Goal: Contribute content: Contribute content

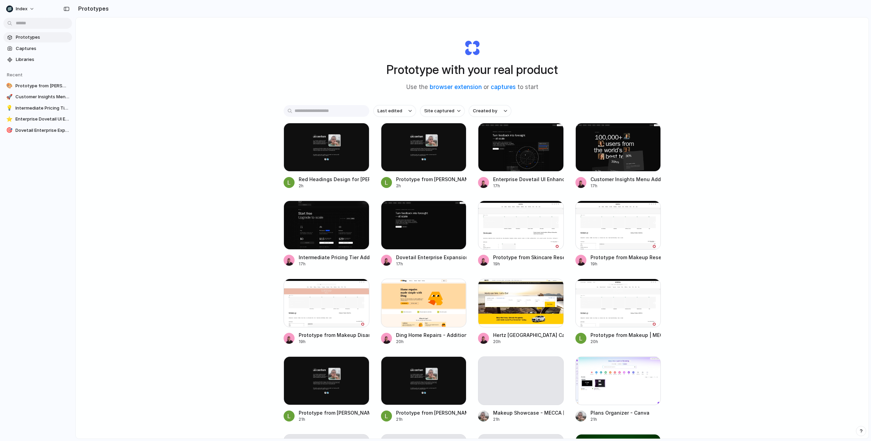
click at [230, 122] on div "Prototype with your real product Use the browser extension or captures to start…" at bounding box center [472, 246] width 792 height 458
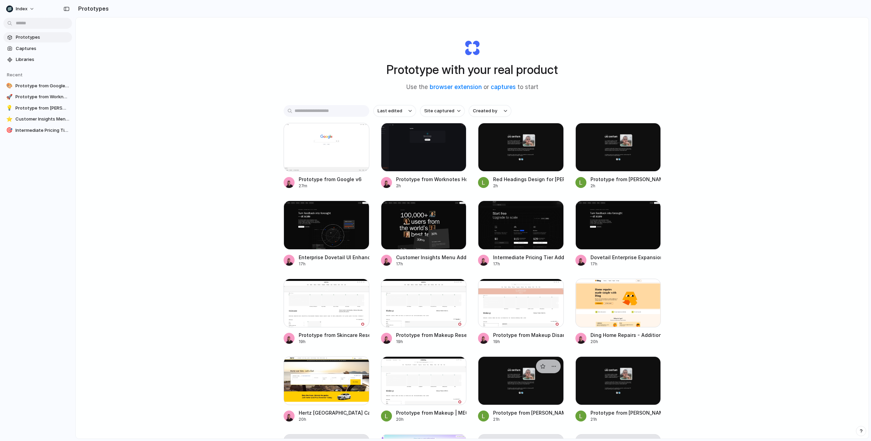
click at [492, 385] on div at bounding box center [521, 381] width 86 height 49
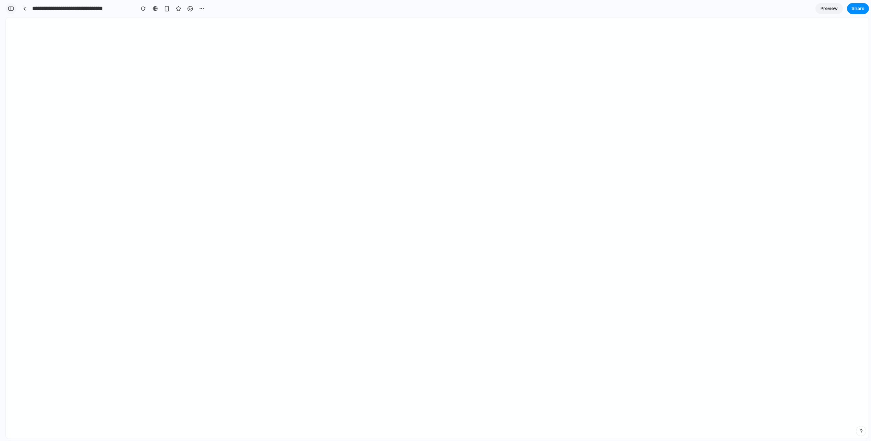
click at [10, 10] on div "button" at bounding box center [11, 8] width 6 height 5
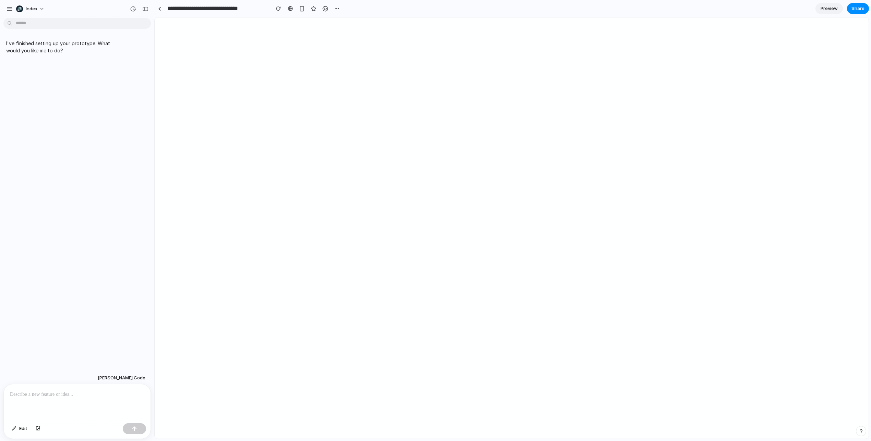
click at [75, 392] on p at bounding box center [77, 395] width 134 height 8
click at [161, 12] on link at bounding box center [159, 8] width 10 height 10
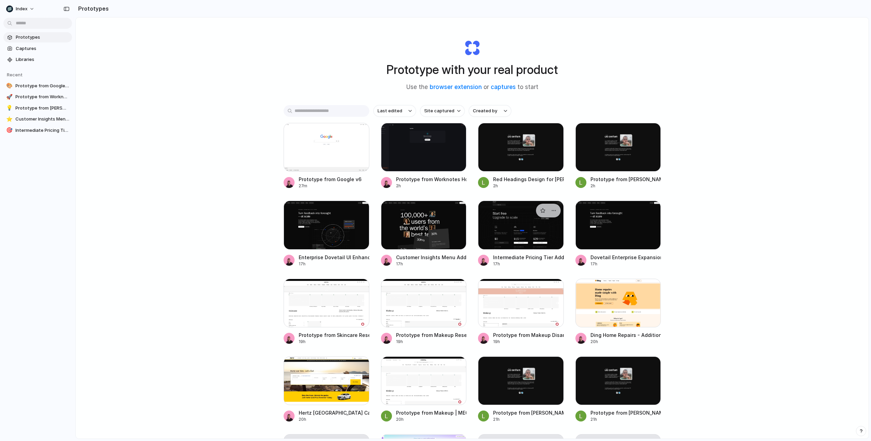
scroll to position [5, 0]
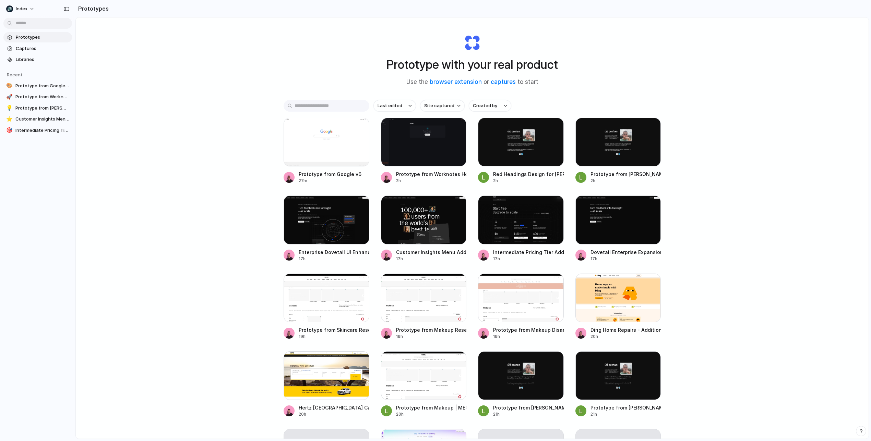
click at [337, 105] on input "text" at bounding box center [326, 106] width 86 height 12
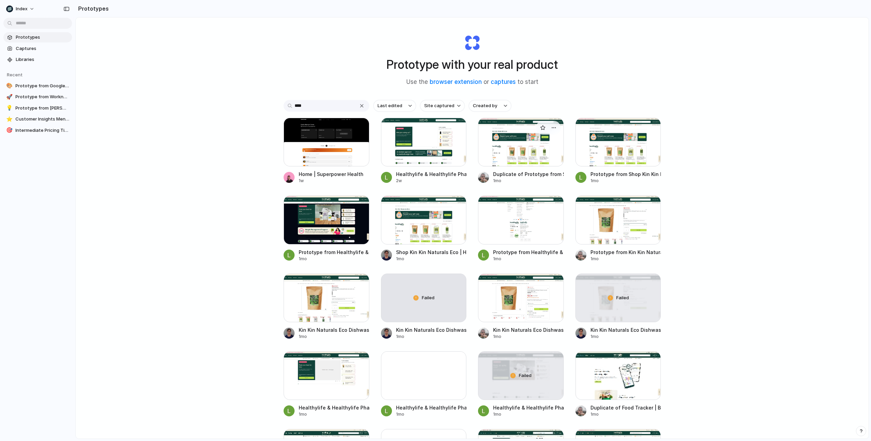
type input "****"
click at [541, 166] on div at bounding box center [521, 142] width 86 height 49
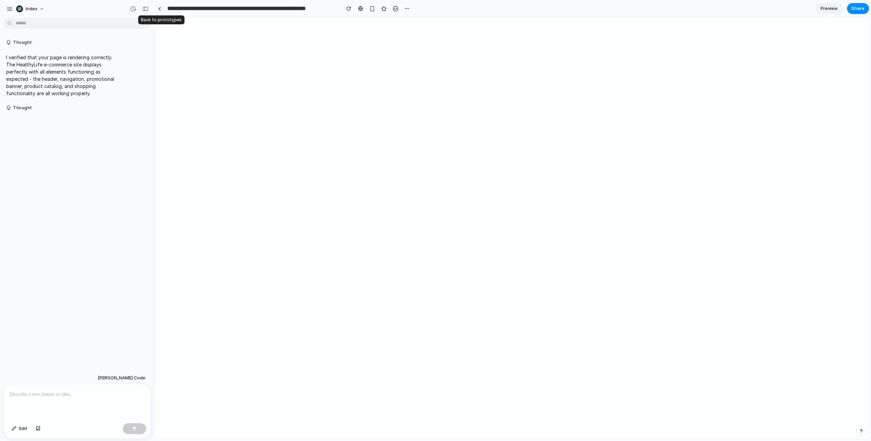
click at [158, 10] on div at bounding box center [159, 9] width 3 height 4
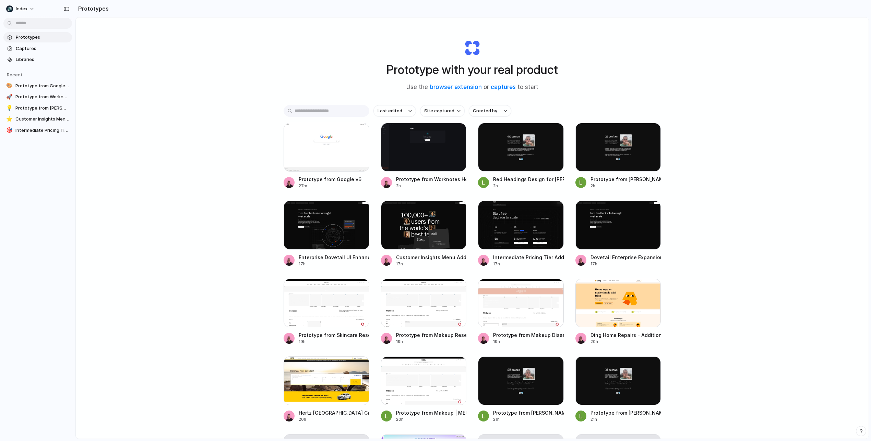
click at [325, 111] on input "text" at bounding box center [326, 111] width 86 height 12
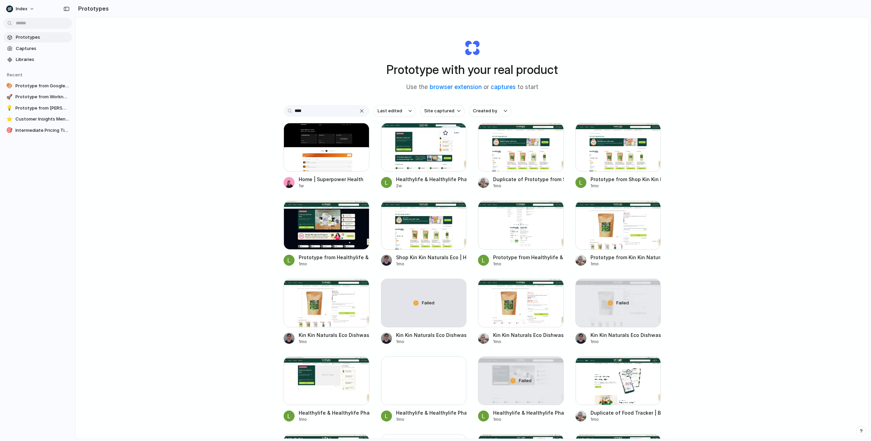
type input "****"
click at [414, 147] on div at bounding box center [424, 147] width 86 height 49
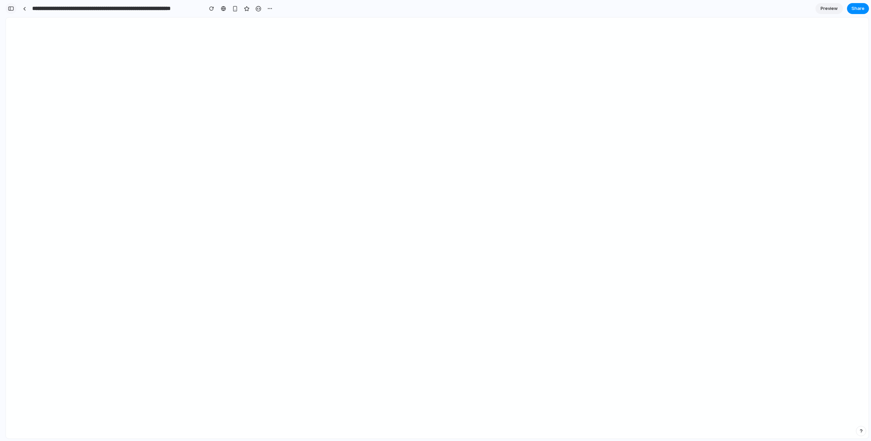
click at [12, 8] on div "button" at bounding box center [11, 8] width 6 height 5
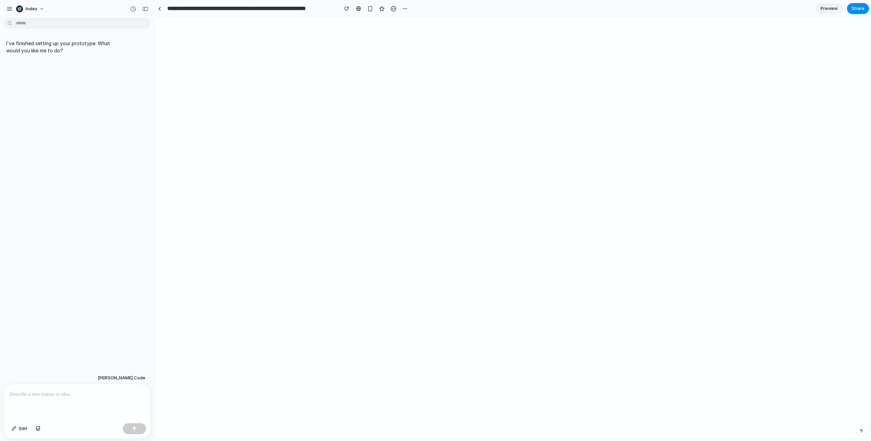
click at [100, 393] on p at bounding box center [77, 395] width 134 height 8
click at [73, 391] on p "**********" at bounding box center [77, 395] width 134 height 8
click at [51, 397] on p "**********" at bounding box center [77, 395] width 134 height 8
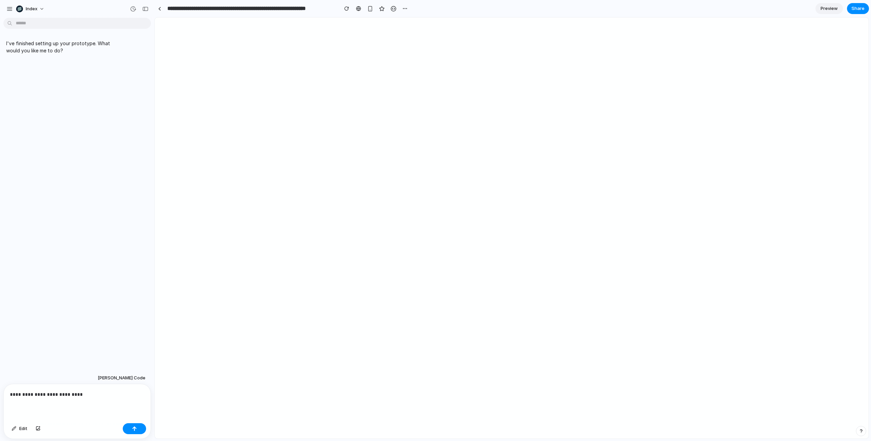
click at [58, 393] on p "**********" at bounding box center [77, 395] width 134 height 8
drag, startPoint x: 58, startPoint y: 393, endPoint x: 53, endPoint y: 393, distance: 5.1
click at [53, 393] on p "**********" at bounding box center [77, 395] width 134 height 8
click at [76, 397] on p "**********" at bounding box center [77, 395] width 134 height 8
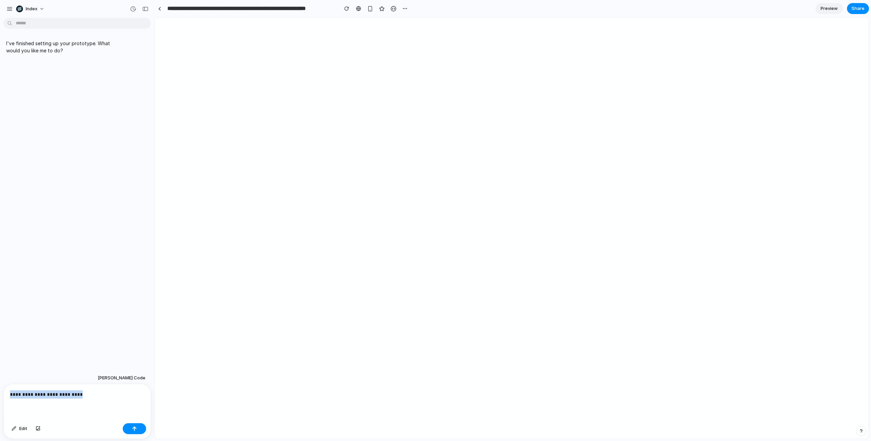
click at [76, 397] on p "**********" at bounding box center [77, 395] width 134 height 8
click at [88, 401] on div "**********" at bounding box center [77, 403] width 147 height 36
click at [101, 392] on p at bounding box center [77, 395] width 134 height 8
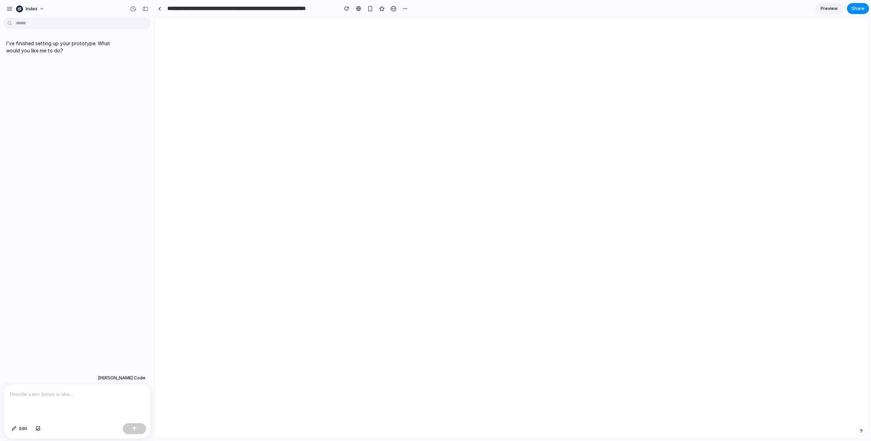
click at [58, 412] on div at bounding box center [77, 403] width 147 height 36
click at [158, 11] on link at bounding box center [159, 8] width 10 height 10
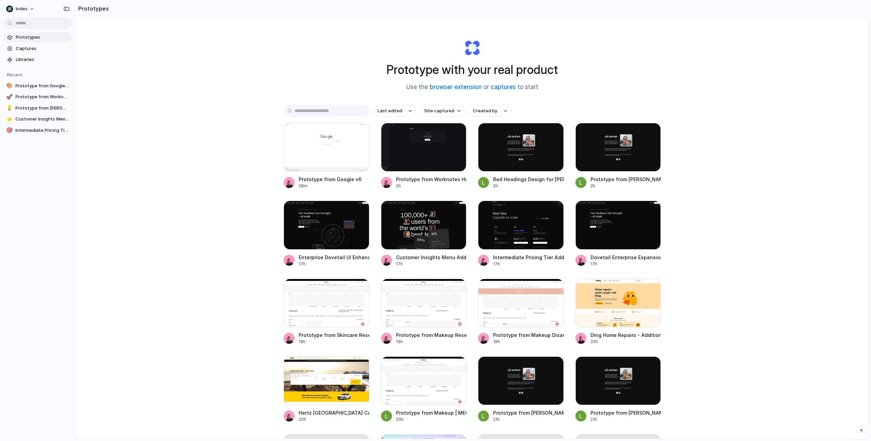
click at [319, 109] on input "text" at bounding box center [326, 111] width 86 height 12
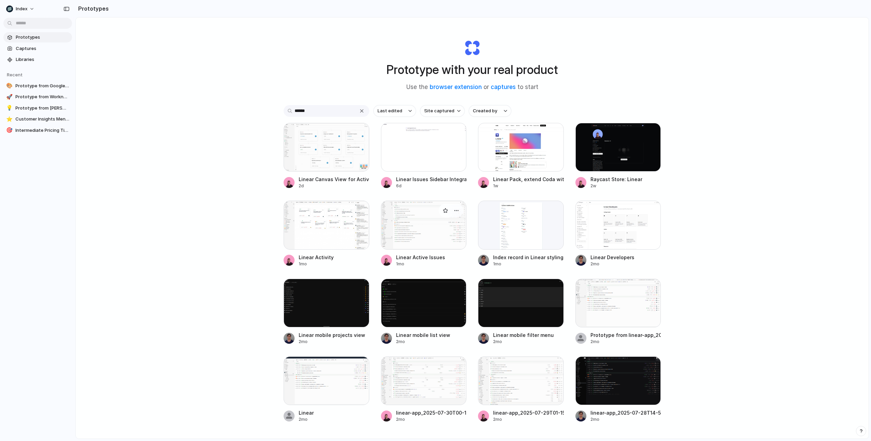
type input "******"
click at [409, 220] on div at bounding box center [424, 225] width 86 height 49
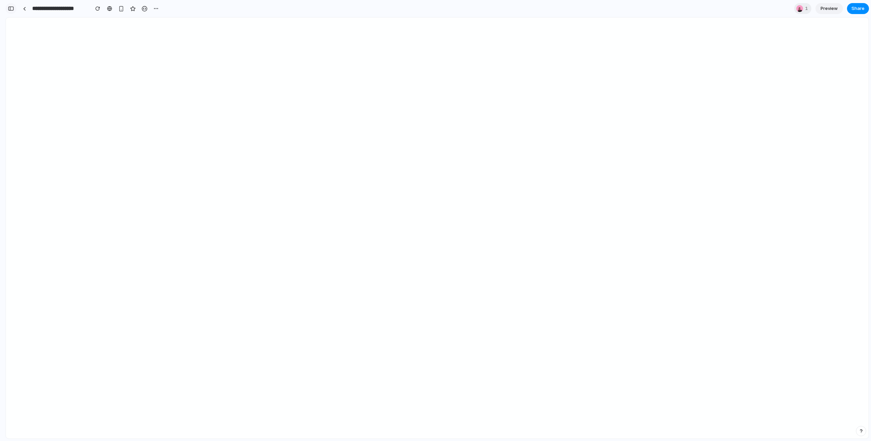
click at [11, 7] on div "button" at bounding box center [11, 8] width 6 height 5
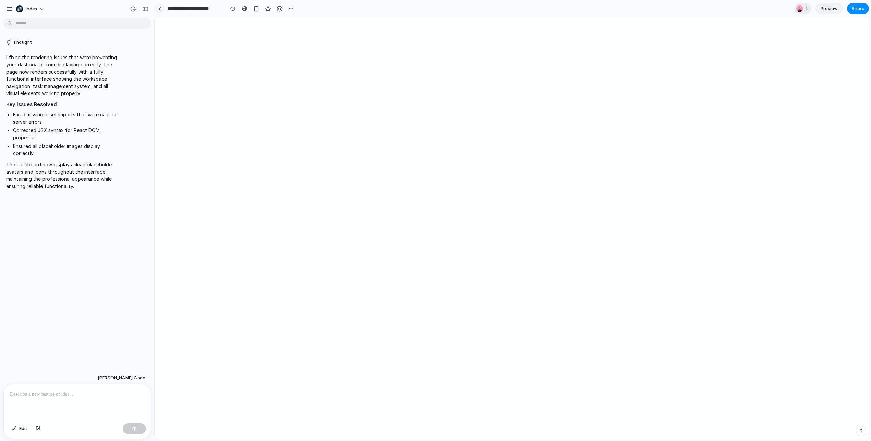
click at [159, 10] on div at bounding box center [159, 9] width 3 height 4
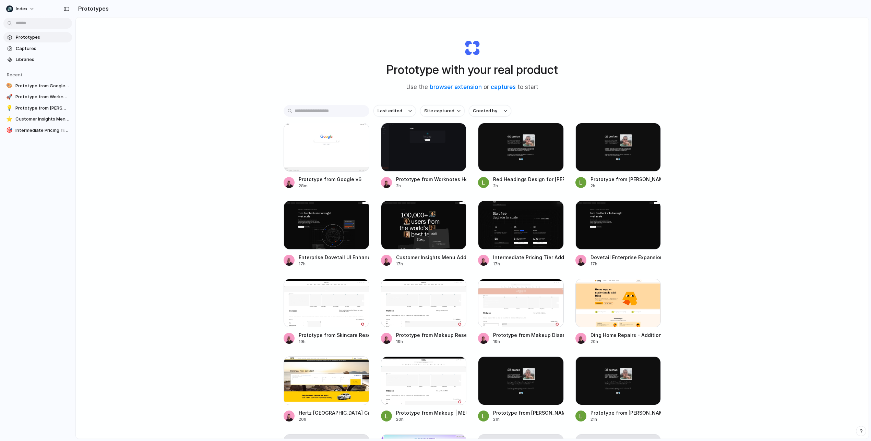
click at [342, 111] on input "text" at bounding box center [326, 111] width 86 height 12
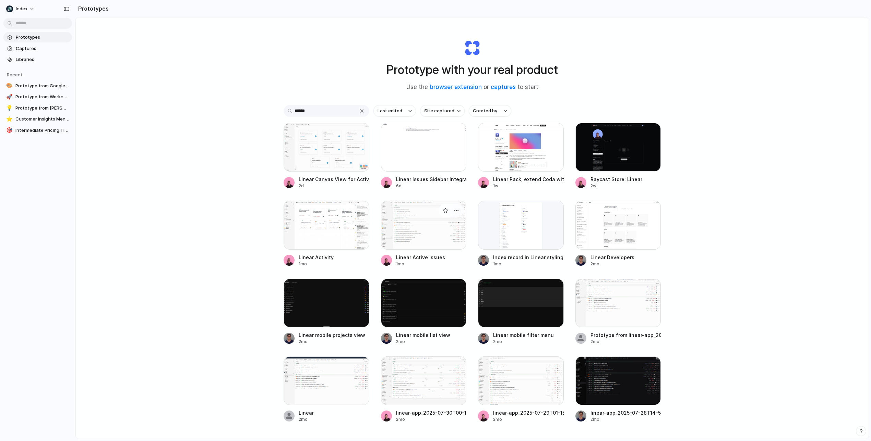
type input "******"
click at [411, 230] on div at bounding box center [424, 225] width 86 height 49
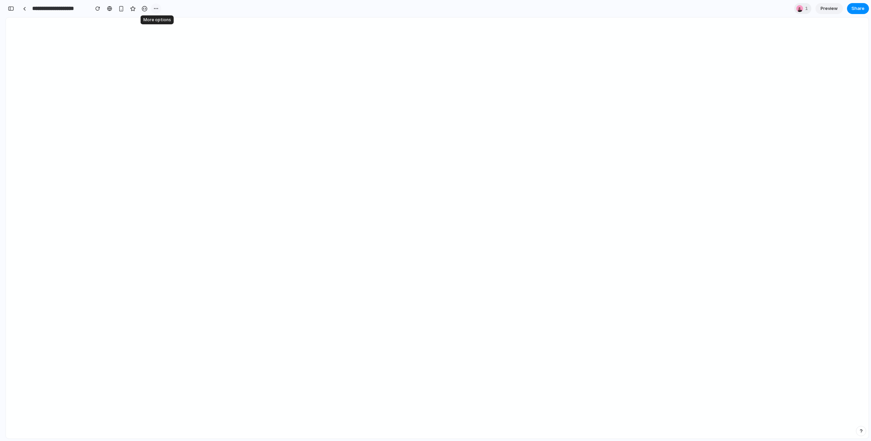
click at [156, 9] on div "button" at bounding box center [155, 8] width 5 height 5
click at [165, 24] on span "Duplicate" at bounding box center [173, 23] width 21 height 7
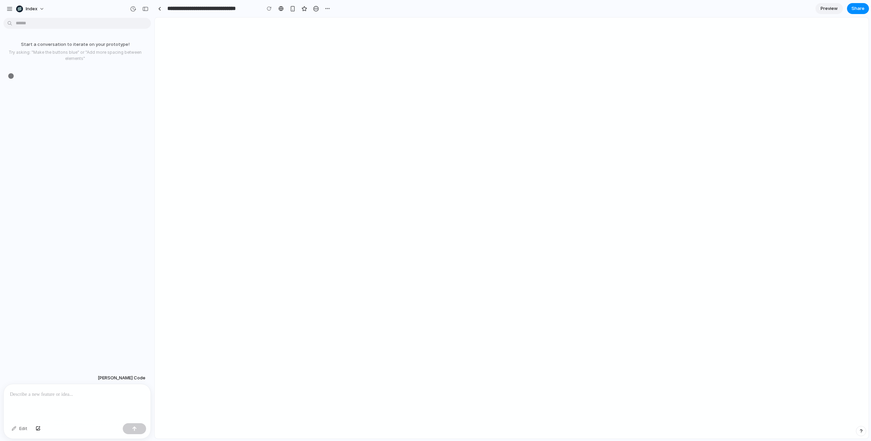
click at [66, 400] on div at bounding box center [77, 403] width 147 height 36
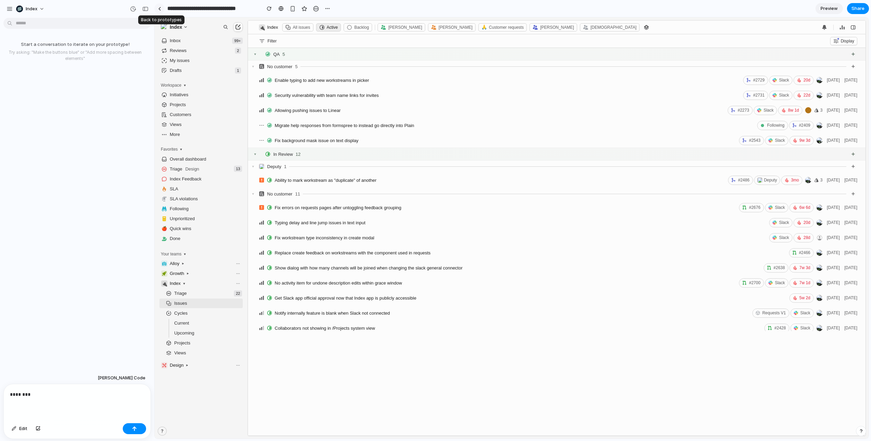
click at [160, 7] on div at bounding box center [159, 9] width 3 height 4
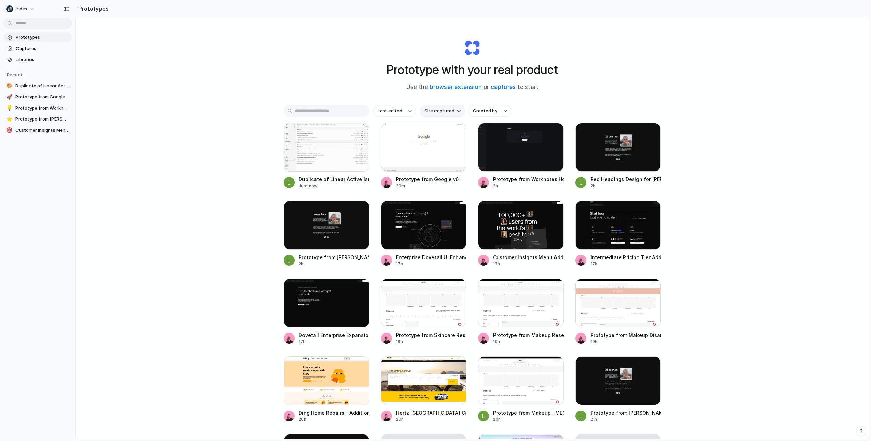
click at [438, 113] on span "Site captured" at bounding box center [439, 111] width 30 height 7
type input "******"
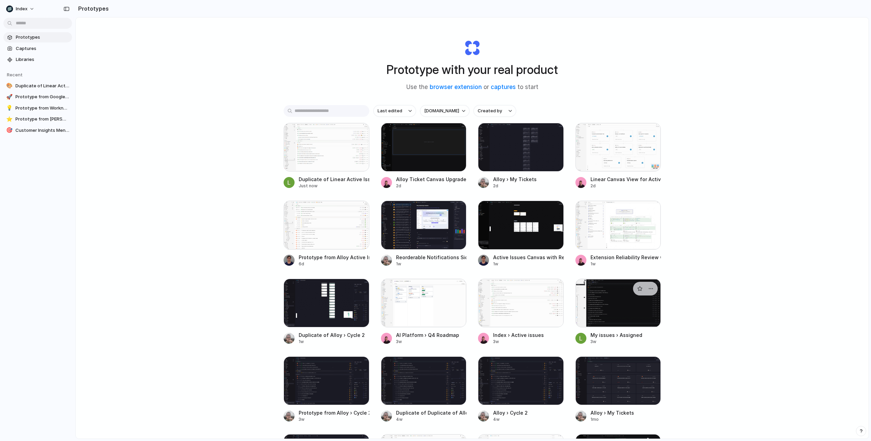
click at [616, 301] on div at bounding box center [618, 303] width 86 height 49
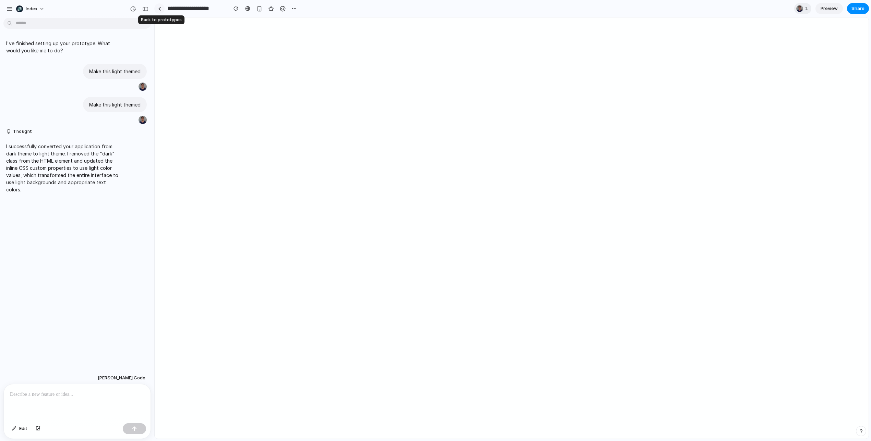
click at [157, 7] on link at bounding box center [159, 8] width 10 height 10
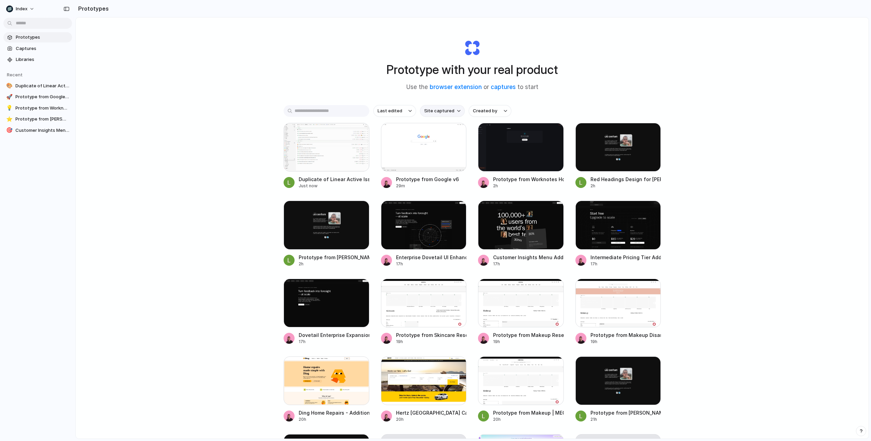
click at [446, 114] on span "Site captured" at bounding box center [439, 111] width 30 height 7
type input "******"
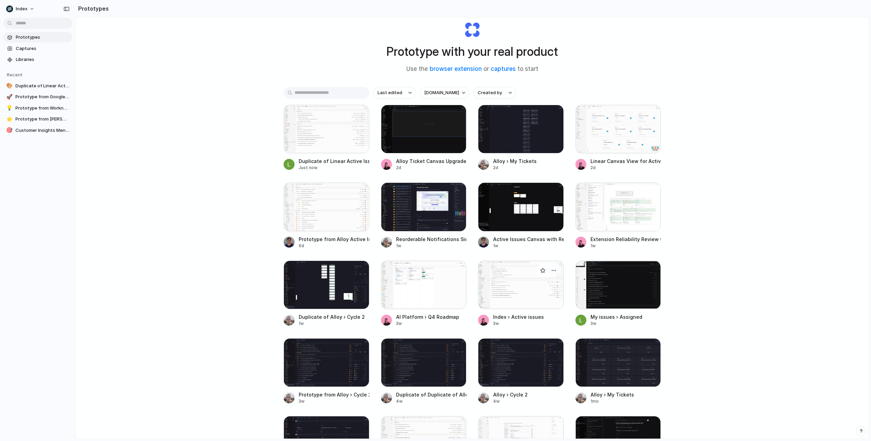
scroll to position [22, 0]
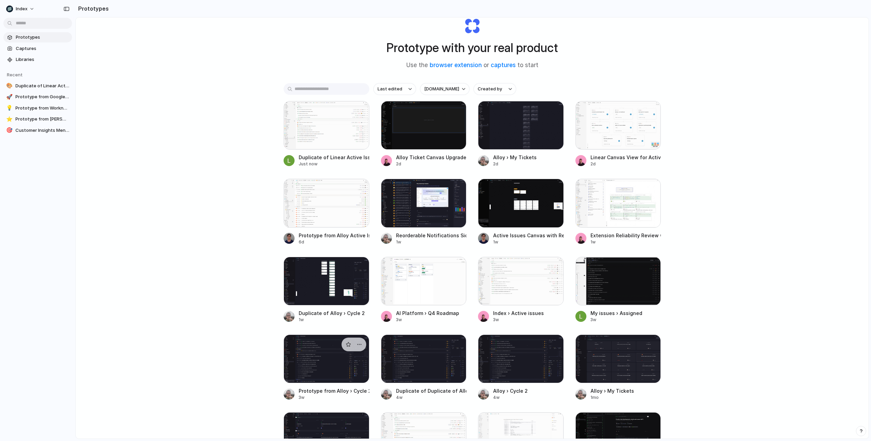
click at [329, 369] on div at bounding box center [326, 359] width 86 height 49
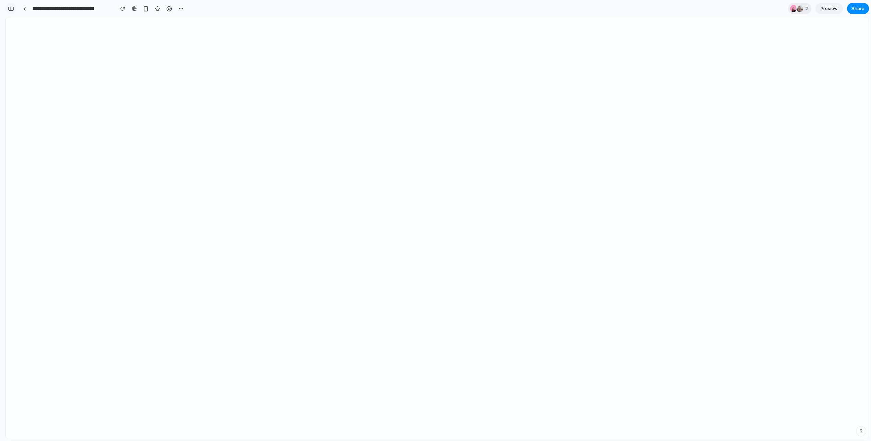
click at [12, 10] on div "button" at bounding box center [11, 8] width 6 height 5
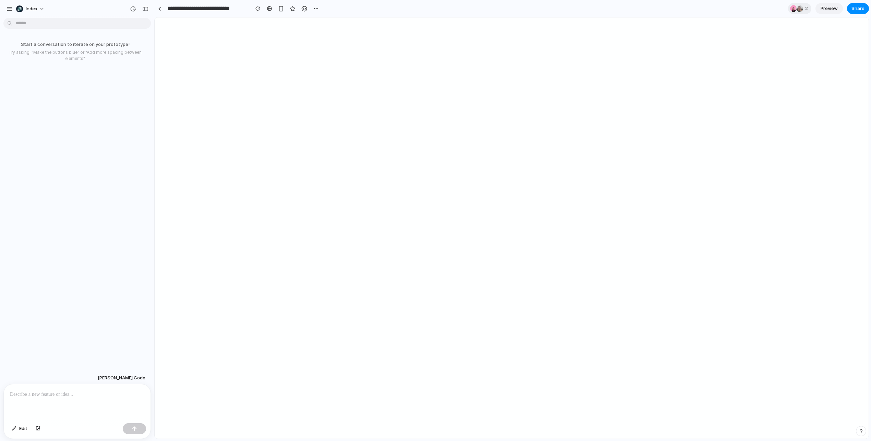
click at [33, 421] on div "Edit" at bounding box center [77, 430] width 147 height 18
click at [318, 11] on div "button" at bounding box center [315, 8] width 5 height 5
click at [322, 20] on div "Duplicate" at bounding box center [329, 23] width 29 height 7
click at [46, 409] on div at bounding box center [77, 403] width 147 height 36
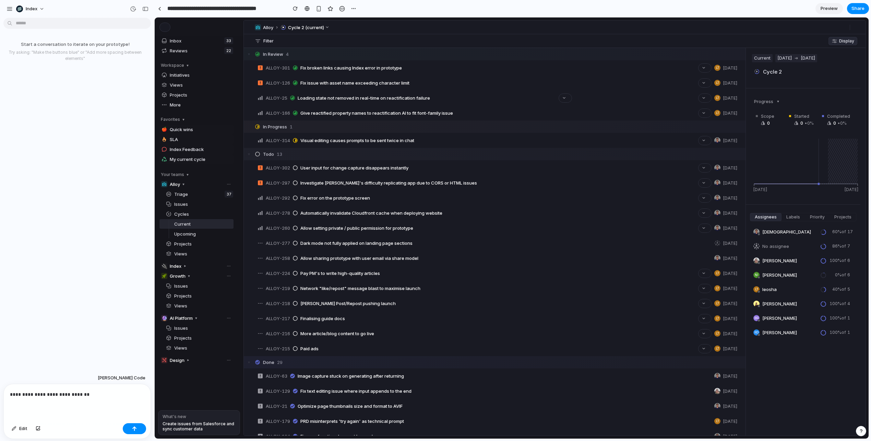
click at [65, 397] on p "**********" at bounding box center [77, 395] width 134 height 8
click at [67, 387] on div at bounding box center [77, 403] width 147 height 36
click at [67, 391] on p at bounding box center [77, 395] width 134 height 8
type input "**********"
click at [75, 397] on p at bounding box center [77, 395] width 134 height 8
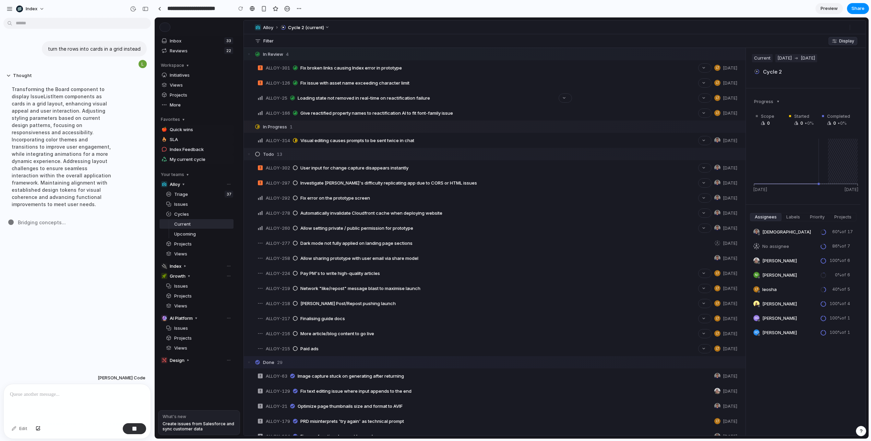
click at [28, 295] on div "turn the rows into cards in a grid instead Thought Transforming the Board compo…" at bounding box center [75, 197] width 150 height 352
click at [70, 399] on div at bounding box center [77, 403] width 147 height 36
click at [70, 319] on div "turn the rows into cards in a grid instead Thought Transforming the Board compo…" at bounding box center [75, 197] width 150 height 352
click at [70, 319] on div "turn the rows into cards in a grid instead Thought Updating the Board component…" at bounding box center [75, 197] width 150 height 352
click at [71, 398] on p at bounding box center [77, 395] width 134 height 8
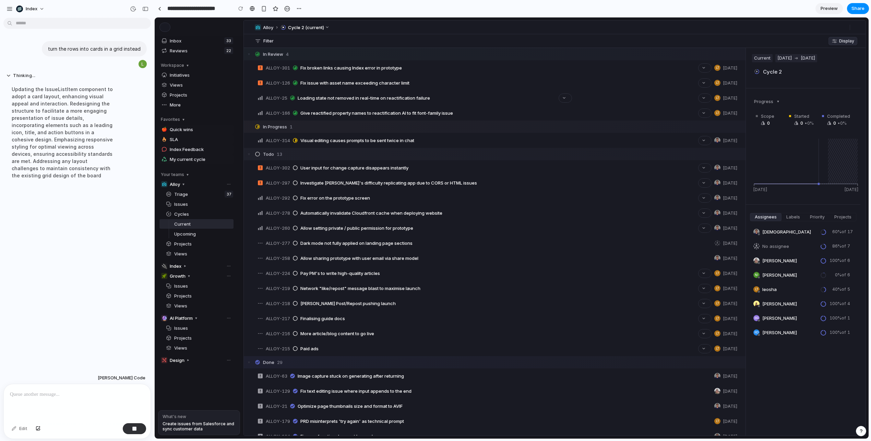
click at [52, 401] on div at bounding box center [77, 403] width 147 height 36
click at [95, 393] on p at bounding box center [77, 395] width 134 height 8
click at [82, 254] on div "turn the rows into cards in a grid instead Thought Updating the IssueListItem c…" at bounding box center [75, 197] width 150 height 352
click at [93, 126] on div "Implementing hover effects for the redesigned IssueListItem component, enhancin…" at bounding box center [63, 151] width 114 height 138
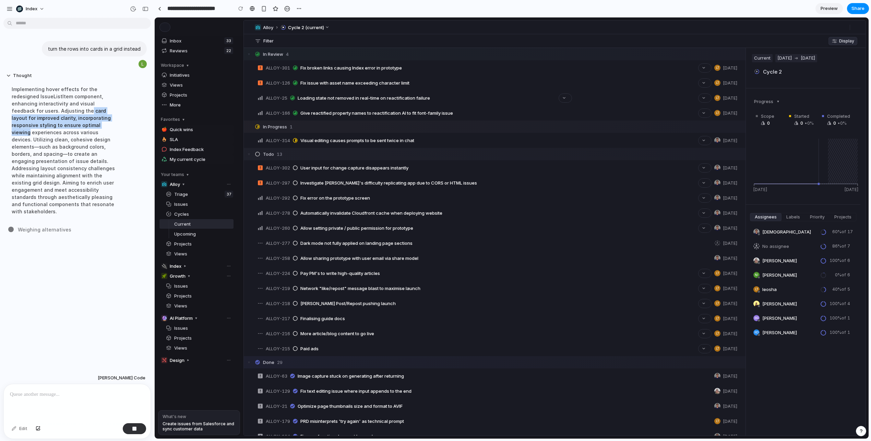
drag, startPoint x: 92, startPoint y: 125, endPoint x: 65, endPoint y: 109, distance: 31.2
click at [65, 109] on div "Implementing hover effects for the redesigned IssueListItem component, enhancin…" at bounding box center [63, 151] width 114 height 138
click at [52, 405] on div at bounding box center [77, 403] width 147 height 36
click at [119, 48] on p "turn the rows into cards in a grid instead" at bounding box center [94, 48] width 93 height 7
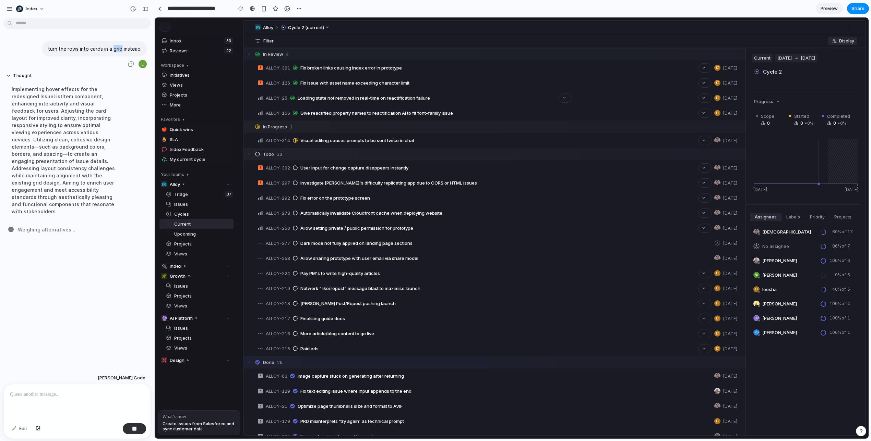
click at [119, 48] on p "turn the rows into cards in a grid instead" at bounding box center [94, 48] width 93 height 7
copy div "turn the rows into cards in a grid instead"
click at [106, 226] on div "Weighing alternatives ." at bounding box center [79, 229] width 142 height 7
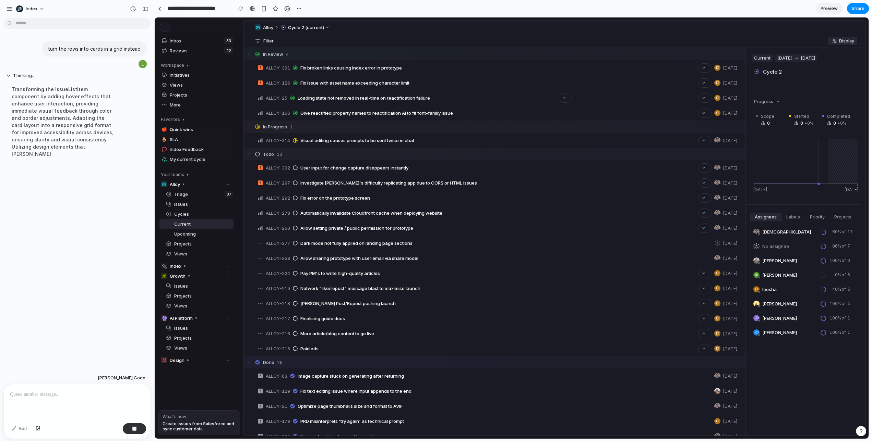
click at [81, 398] on p at bounding box center [77, 395] width 134 height 8
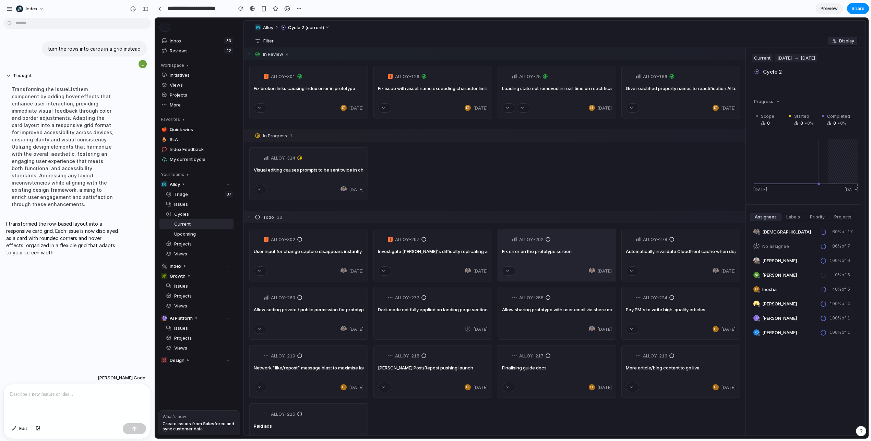
drag, startPoint x: 524, startPoint y: 300, endPoint x: 510, endPoint y: 252, distance: 49.9
click at [510, 252] on div "ALLOY-302 User input for change capture disappears instantly Sep 3 ALLOY-297 In…" at bounding box center [494, 343] width 501 height 228
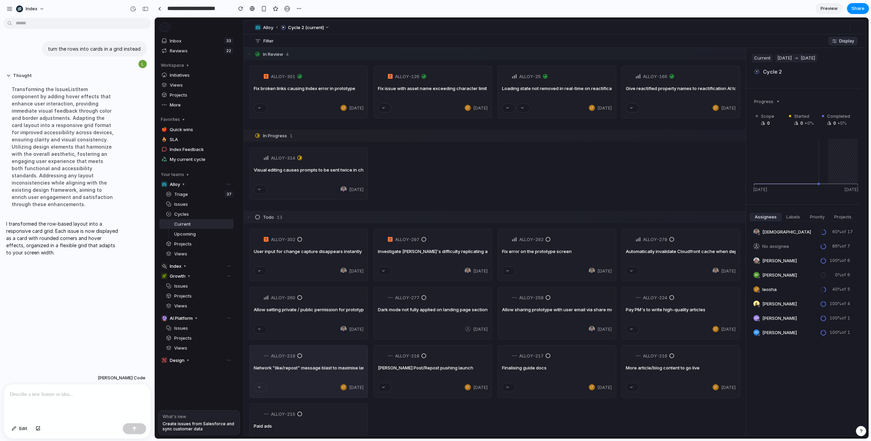
click at [260, 387] on icon at bounding box center [259, 387] width 2 height 1
click at [131, 6] on div "button" at bounding box center [133, 9] width 6 height 6
click at [95, 102] on div "Version 2 Current" at bounding box center [435, 220] width 871 height 441
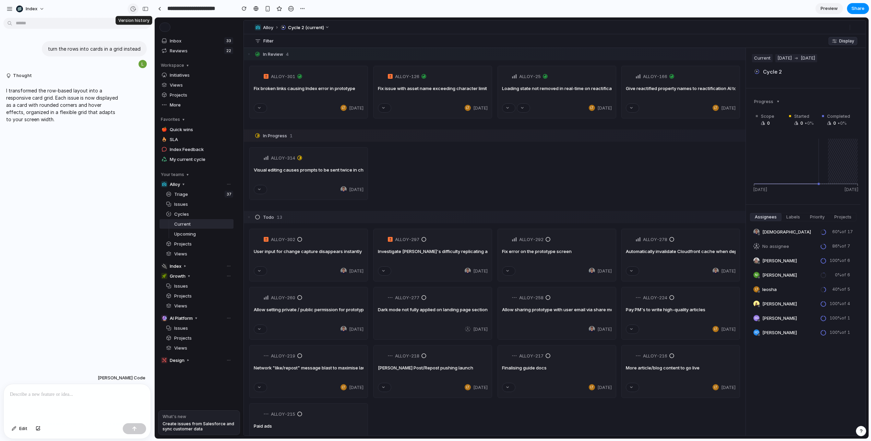
click at [131, 9] on div "button" at bounding box center [133, 9] width 6 height 6
click at [131, 9] on div "Version 2 Current" at bounding box center [435, 220] width 871 height 441
click at [131, 9] on div "button" at bounding box center [133, 9] width 6 height 6
click at [131, 9] on div "Version 2 Current" at bounding box center [435, 220] width 871 height 441
click at [106, 45] on p "turn the rows into cards in a grid instead" at bounding box center [94, 48] width 93 height 7
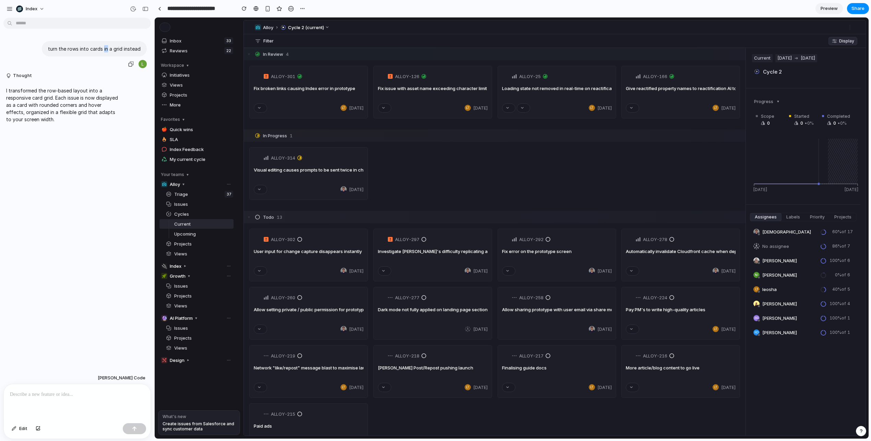
click at [106, 45] on p "turn the rows into cards in a grid instead" at bounding box center [94, 48] width 93 height 7
click at [106, 49] on p "turn the rows into cards in a grid instead" at bounding box center [94, 48] width 93 height 7
click at [110, 49] on p "turn the rows into cards in a grid instead" at bounding box center [94, 48] width 93 height 7
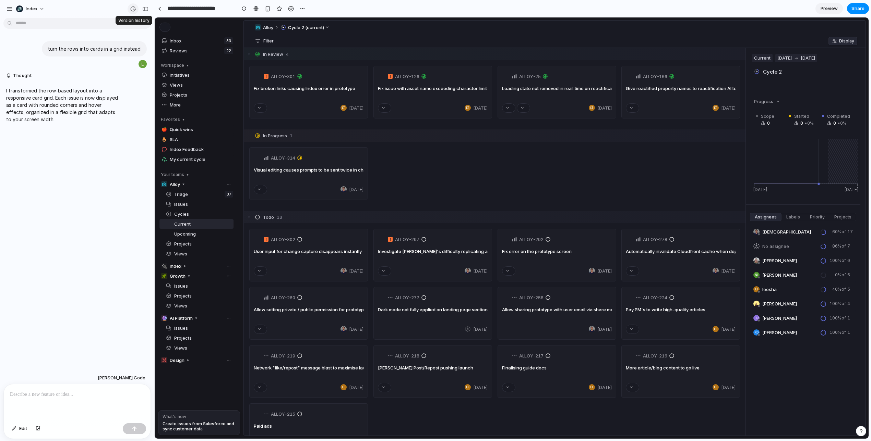
click at [135, 8] on div "button" at bounding box center [133, 9] width 6 height 6
click at [117, 101] on div "Version 2 Current" at bounding box center [435, 220] width 871 height 441
click at [132, 9] on div "button" at bounding box center [133, 9] width 6 height 6
click at [132, 9] on div "Version 2 Current" at bounding box center [435, 220] width 871 height 441
click at [96, 145] on div "turn the rows into cards in a grid instead Thought I transformed the row-based …" at bounding box center [75, 197] width 150 height 352
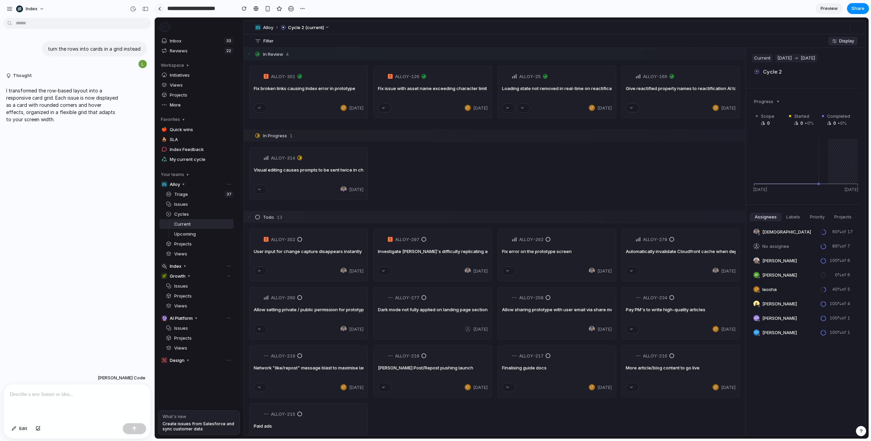
click at [162, 9] on link at bounding box center [159, 8] width 10 height 10
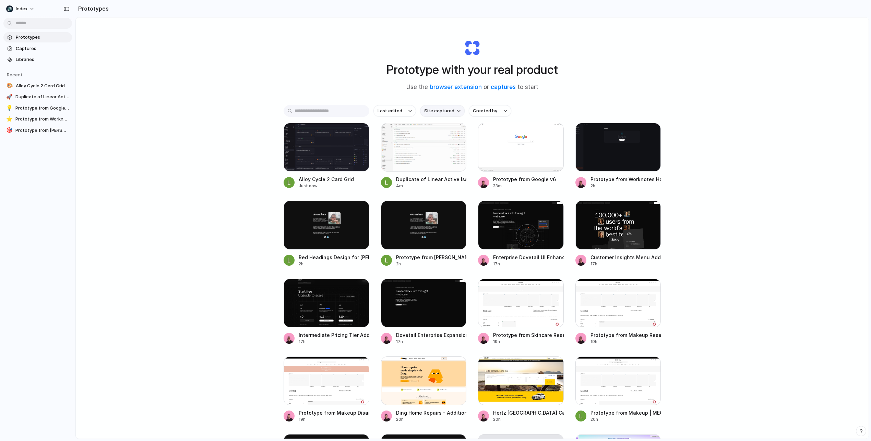
click at [438, 111] on span "Site captured" at bounding box center [439, 111] width 30 height 7
type input "******"
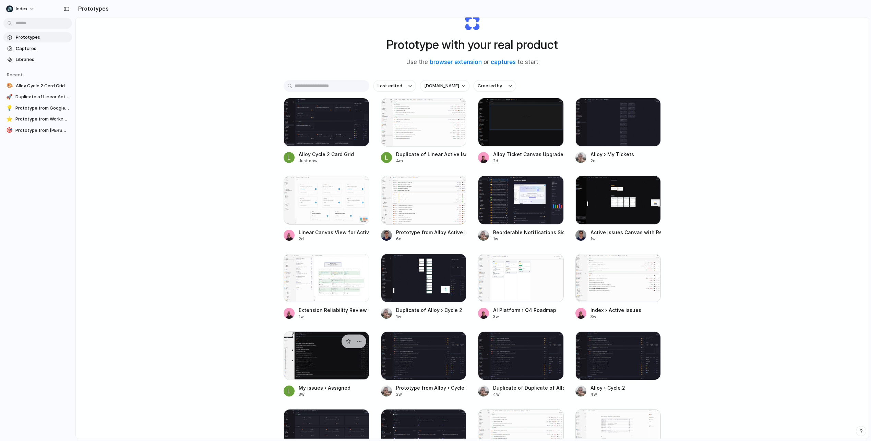
scroll to position [27, 0]
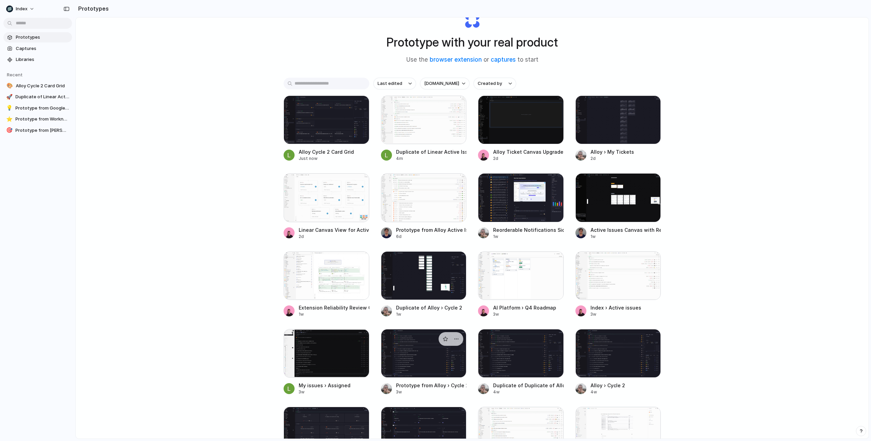
click at [403, 359] on div at bounding box center [424, 353] width 86 height 49
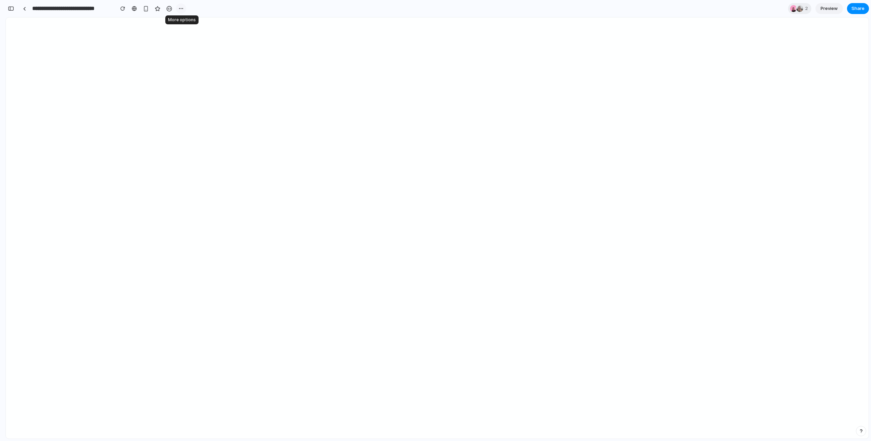
click at [183, 7] on div "button" at bounding box center [180, 8] width 5 height 5
click at [198, 22] on span "Duplicate" at bounding box center [198, 23] width 21 height 7
click at [13, 8] on div "button" at bounding box center [11, 8] width 6 height 5
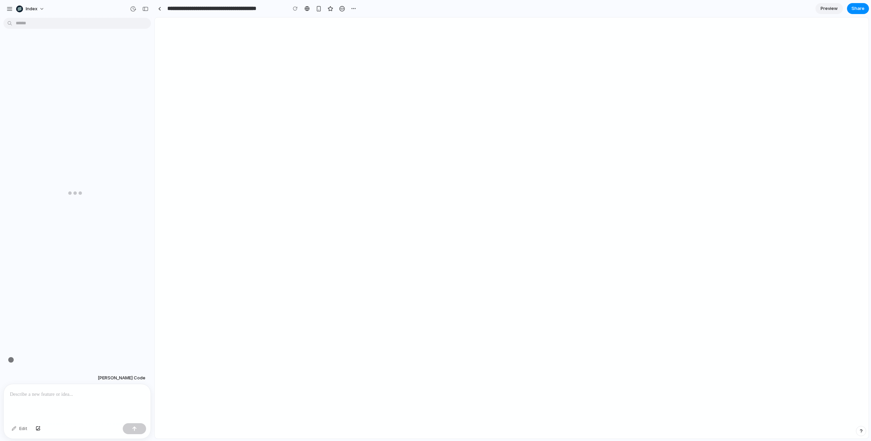
click at [62, 397] on p at bounding box center [77, 395] width 134 height 8
click at [59, 245] on div "hello Deter" at bounding box center [75, 197] width 150 height 352
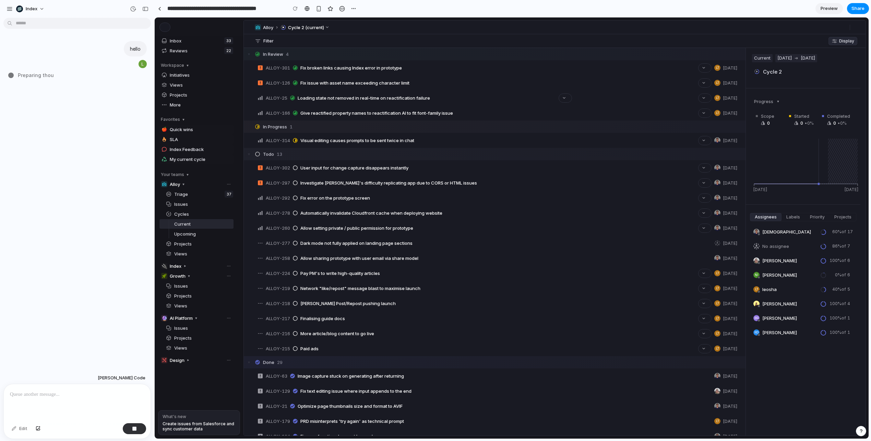
type input "**********"
click at [604, 25] on header "Alloy › Cycle 2 (current)" at bounding box center [554, 28] width 621 height 14
click at [95, 393] on p at bounding box center [77, 395] width 134 height 8
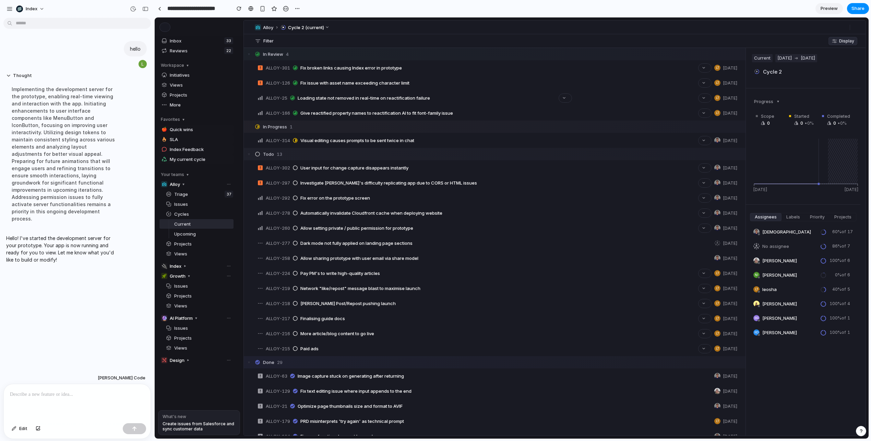
click at [60, 240] on p "Hello! I've started the development server for your prototype. Your app is now …" at bounding box center [63, 249] width 114 height 29
drag, startPoint x: 60, startPoint y: 240, endPoint x: 72, endPoint y: 244, distance: 12.8
click at [72, 244] on p "Hello! I've started the development server for your prototype. Your app is now …" at bounding box center [63, 249] width 114 height 29
click at [63, 402] on div at bounding box center [77, 403] width 147 height 36
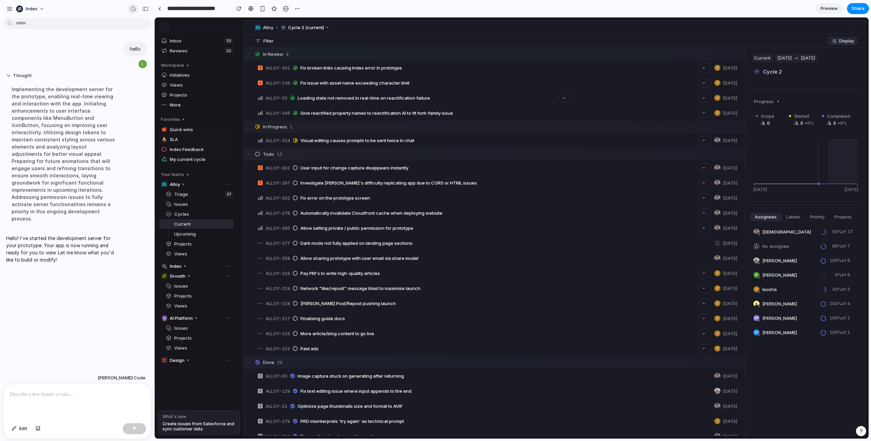
click at [128, 10] on button "button" at bounding box center [133, 8] width 11 height 11
click at [131, 10] on div "Version 2 Current" at bounding box center [435, 220] width 871 height 441
click at [38, 405] on div at bounding box center [77, 403] width 147 height 36
click at [62, 306] on div "hello Thought Implementing the development server for the prototype, enabling r…" at bounding box center [75, 197] width 150 height 352
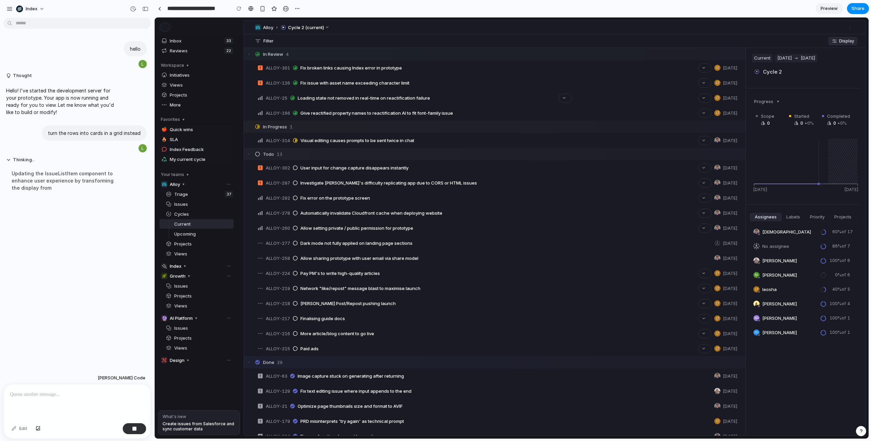
click at [77, 213] on div "hello Thought Hello! I've started the development server for your prototype. Yo…" at bounding box center [75, 197] width 150 height 352
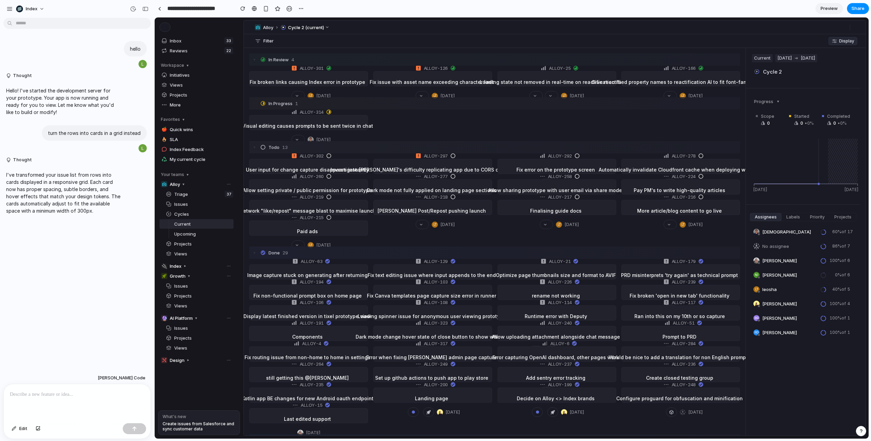
click at [87, 175] on p "I've transformed your issue list from rows into cards displayed in a responsive…" at bounding box center [63, 192] width 114 height 43
click at [405, 292] on span "Fix Canva templates page capture size error in runner" at bounding box center [431, 295] width 129 height 7
click at [425, 267] on div "ALLOY-129 Fix text editing issue where input appends to the end [DATE]" at bounding box center [430, 275] width 98 height 40
click at [111, 206] on p "I've transformed your issue list from rows into cards displayed in a responsive…" at bounding box center [63, 192] width 114 height 43
click at [97, 133] on p "turn the rows into cards in a grid instead" at bounding box center [94, 133] width 93 height 7
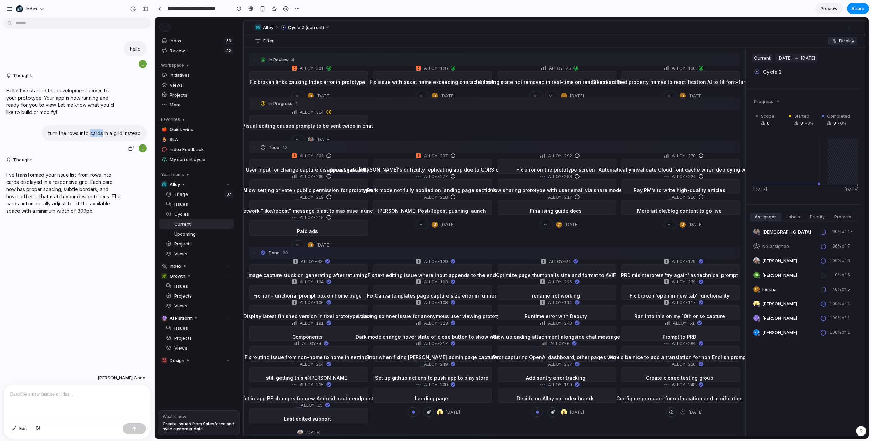
click at [97, 133] on p "turn the rows into cards in a grid instead" at bounding box center [94, 133] width 93 height 7
copy div "turn the rows into cards in a grid instead"
click at [129, 9] on button "button" at bounding box center [133, 8] width 11 height 11
click at [119, 56] on span "Restore" at bounding box center [117, 54] width 17 height 7
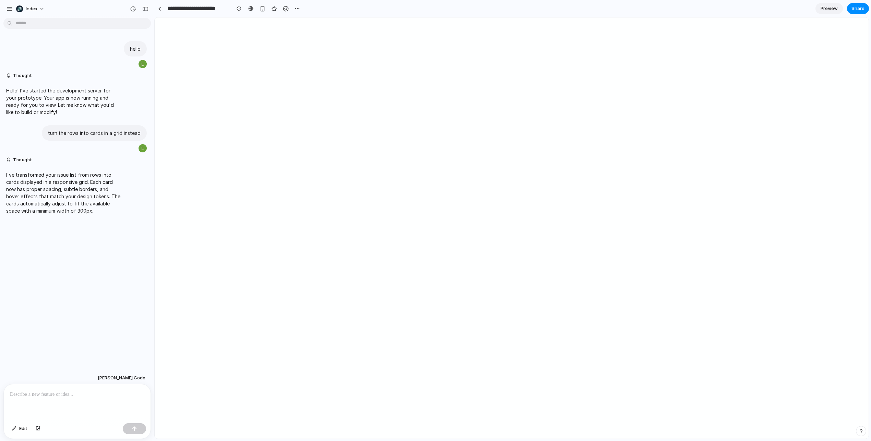
click at [55, 393] on p at bounding box center [77, 395] width 134 height 8
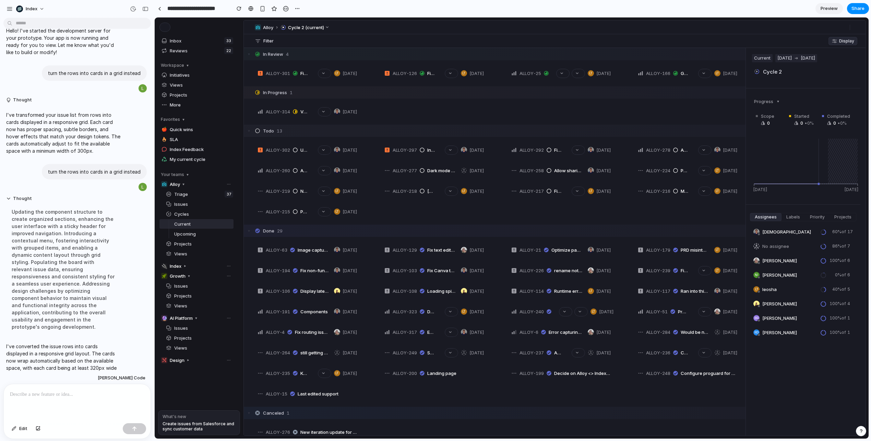
click at [72, 343] on p "I've converted the issue rows into cards displayed in a responsive grid layout.…" at bounding box center [63, 361] width 114 height 36
drag, startPoint x: 72, startPoint y: 341, endPoint x: 72, endPoint y: 359, distance: 17.1
click at [72, 359] on p "I've converted the issue rows into cards displayed in a responsive grid layout.…" at bounding box center [63, 361] width 114 height 36
click at [69, 350] on p "I've converted the issue rows into cards displayed in a responsive grid layout.…" at bounding box center [63, 361] width 114 height 36
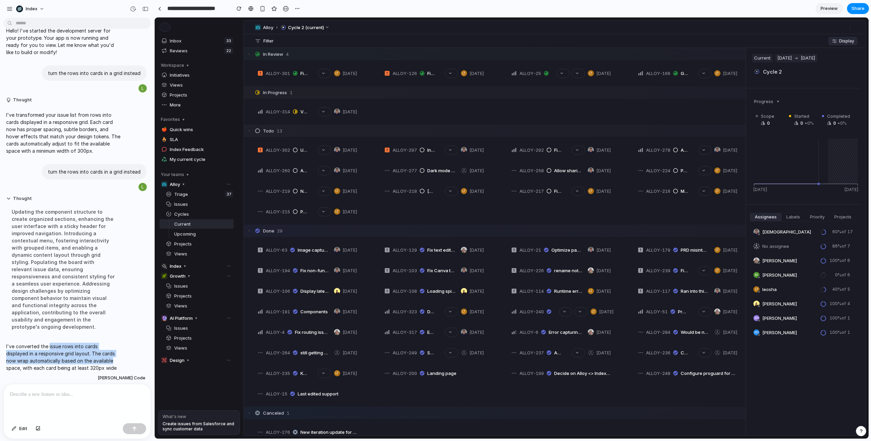
drag, startPoint x: 69, startPoint y: 350, endPoint x: 53, endPoint y: 335, distance: 22.1
click at [53, 343] on p "I've converted the issue rows into cards displayed in a responsive grid layout.…" at bounding box center [63, 361] width 114 height 36
drag, startPoint x: 53, startPoint y: 335, endPoint x: 71, endPoint y: 361, distance: 32.2
click at [71, 361] on p "I've converted the issue rows into cards displayed in a responsive grid layout.…" at bounding box center [63, 361] width 114 height 36
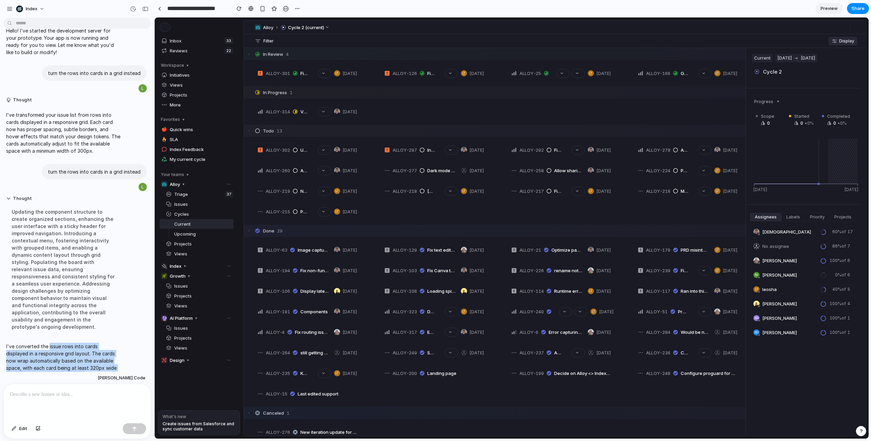
click at [71, 361] on p "I've converted the issue rows into cards displayed in a responsive grid layout.…" at bounding box center [63, 361] width 114 height 36
click at [84, 169] on p "turn the rows into cards in a grid instead" at bounding box center [94, 171] width 93 height 7
drag, startPoint x: 84, startPoint y: 169, endPoint x: 113, endPoint y: 172, distance: 29.9
click at [113, 172] on p "turn the rows into cards in a grid instead" at bounding box center [94, 171] width 93 height 7
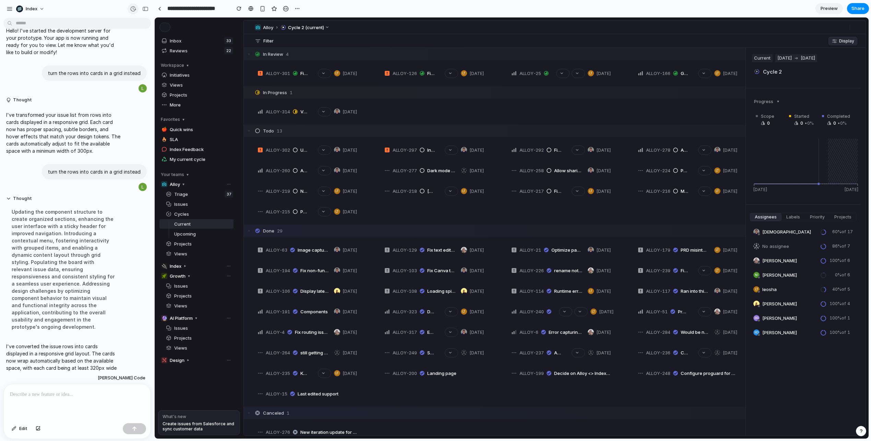
click at [133, 9] on div "button" at bounding box center [133, 9] width 6 height 6
click at [119, 80] on span "Restore" at bounding box center [120, 79] width 17 height 7
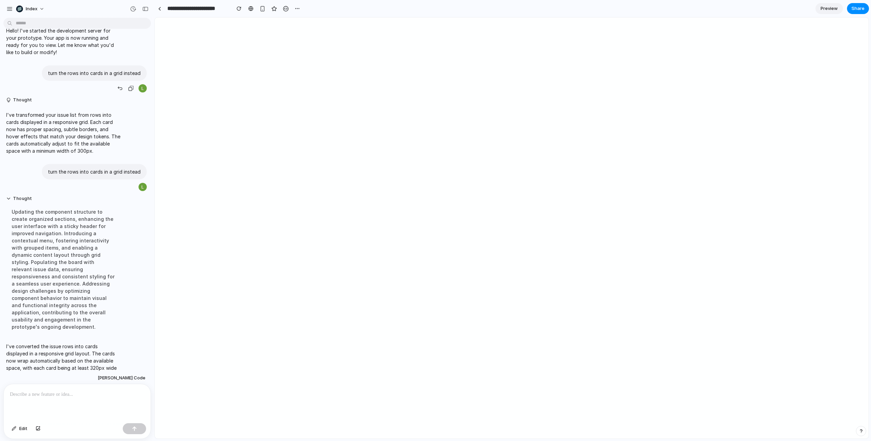
click at [80, 72] on p "turn the rows into cards in a grid instead" at bounding box center [94, 73] width 93 height 7
click at [93, 72] on p "turn the rows into cards in a grid instead" at bounding box center [94, 73] width 93 height 7
click at [95, 170] on p "turn the rows into cards in a grid instead" at bounding box center [94, 171] width 93 height 7
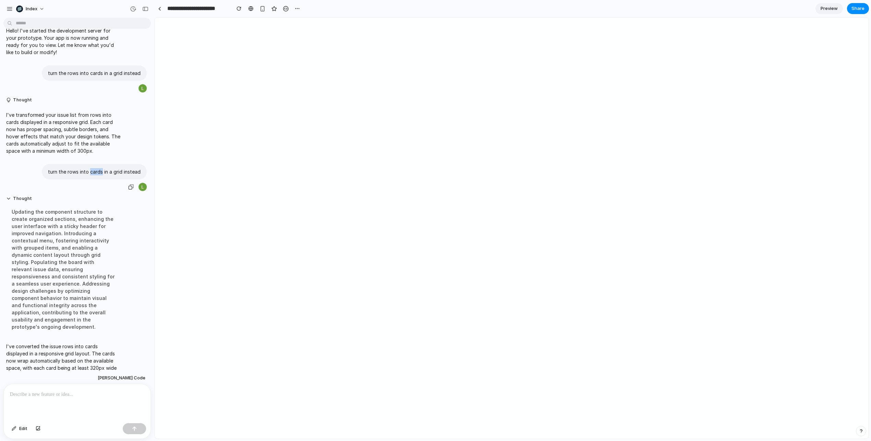
click at [95, 170] on p "turn the rows into cards in a grid instead" at bounding box center [94, 171] width 93 height 7
click at [104, 170] on p "turn the rows into cards in a grid instead" at bounding box center [94, 171] width 93 height 7
click at [132, 5] on button "button" at bounding box center [133, 8] width 11 height 11
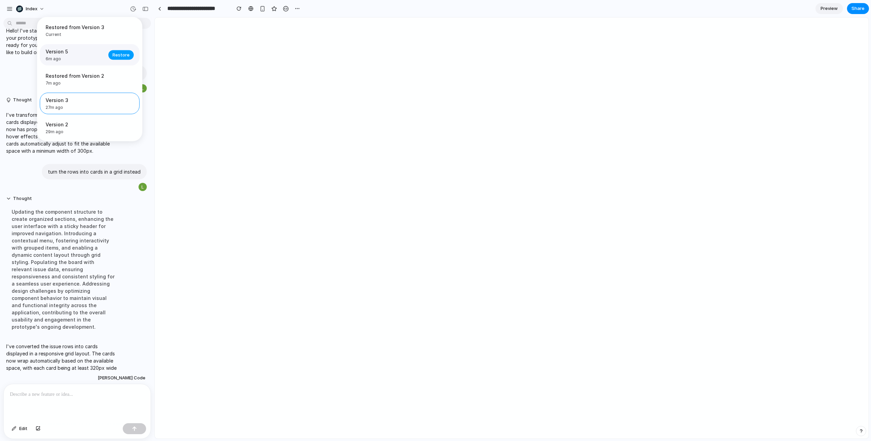
click at [117, 53] on span "Restore" at bounding box center [120, 54] width 17 height 7
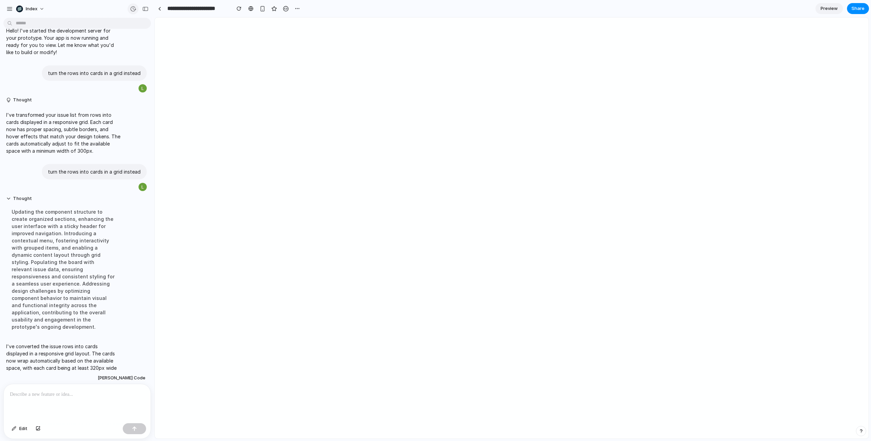
click at [130, 6] on button "button" at bounding box center [133, 8] width 11 height 11
click at [85, 343] on p "I've converted the issue rows into cards displayed in a responsive grid layout.…" at bounding box center [63, 361] width 114 height 36
drag, startPoint x: 85, startPoint y: 331, endPoint x: 82, endPoint y: 361, distance: 29.3
click at [82, 361] on p "I've converted the issue rows into cards displayed in a responsive grid layout.…" at bounding box center [63, 361] width 114 height 36
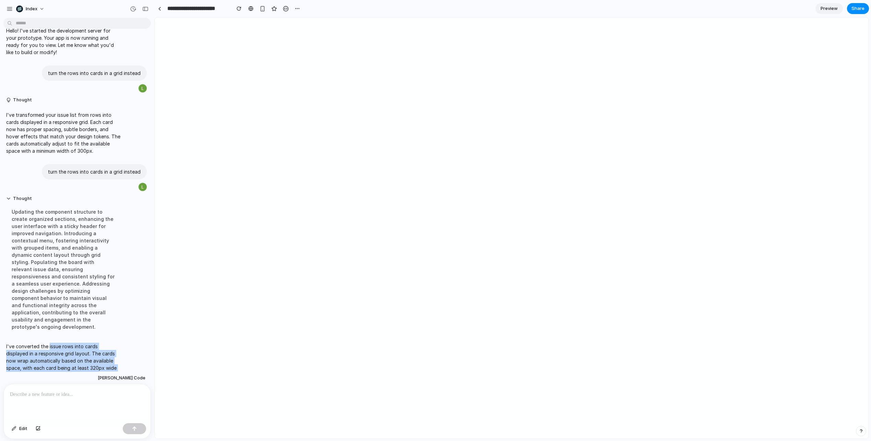
drag, startPoint x: 82, startPoint y: 361, endPoint x: 53, endPoint y: 330, distance: 42.4
click at [53, 343] on p "I've converted the issue rows into cards displayed in a responsive grid layout.…" at bounding box center [63, 361] width 114 height 36
drag, startPoint x: 53, startPoint y: 330, endPoint x: 80, endPoint y: 361, distance: 41.1
click at [80, 361] on p "I've converted the issue rows into cards displayed in a responsive grid layout.…" at bounding box center [63, 361] width 114 height 36
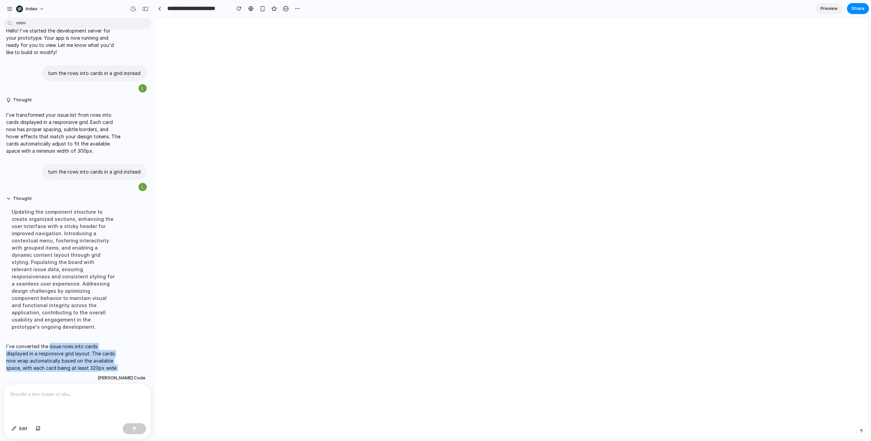
click at [80, 361] on p "I've converted the issue rows into cards displayed in a responsive grid layout.…" at bounding box center [63, 361] width 114 height 36
click at [289, 7] on button "button" at bounding box center [285, 8] width 10 height 10
click at [131, 10] on div "button" at bounding box center [133, 9] width 6 height 6
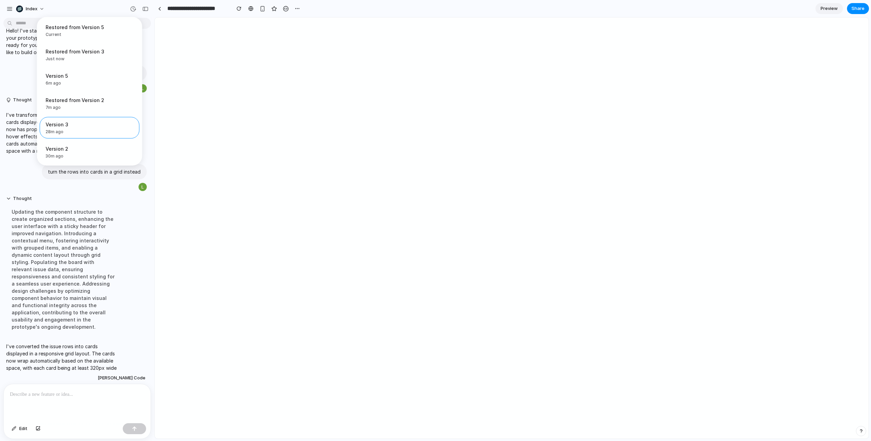
click at [93, 11] on div "Restored from Version 5 Current Restored from Version 3 Just now Restore Versio…" at bounding box center [435, 220] width 871 height 441
